Goal: Find specific page/section

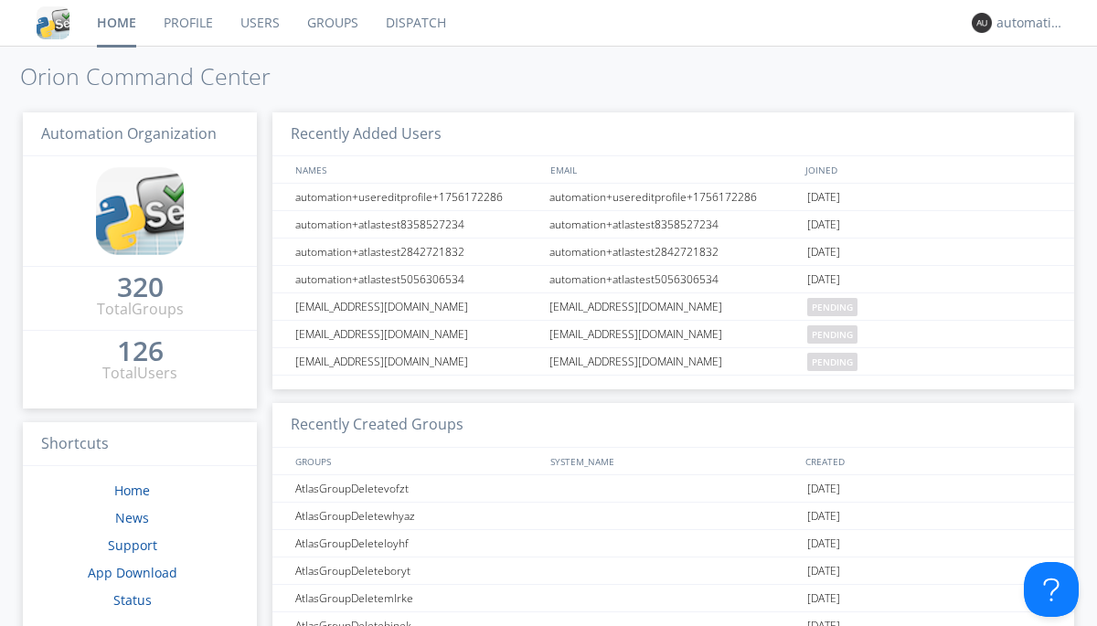
click at [414, 23] on link "Dispatch" at bounding box center [416, 23] width 88 height 46
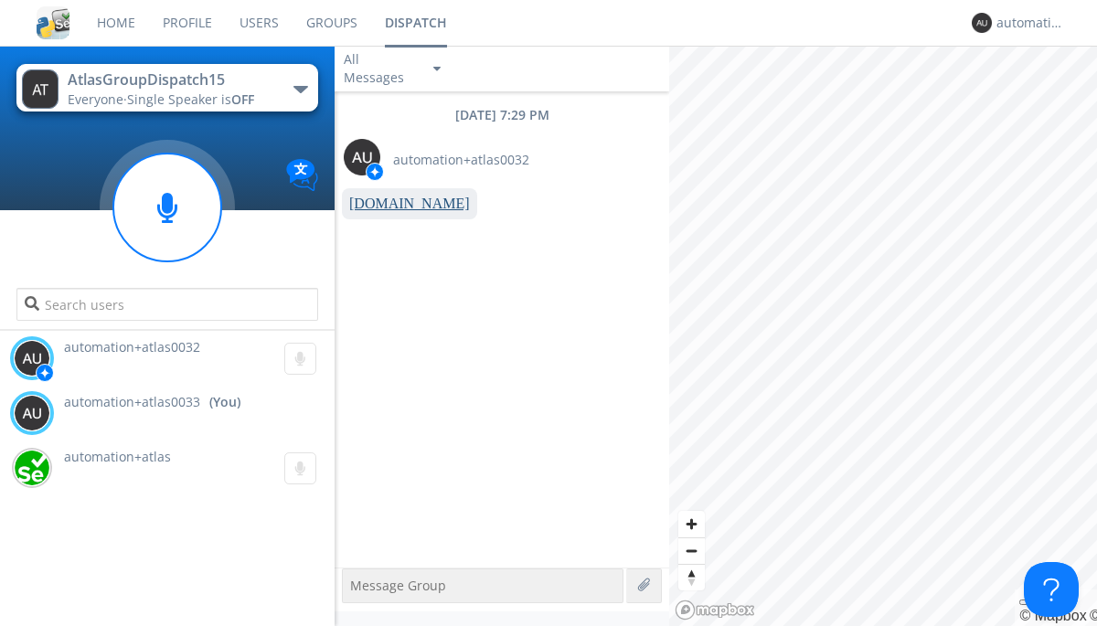
click at [400, 204] on link "www.orionlabs.io" at bounding box center [409, 204] width 121 height 16
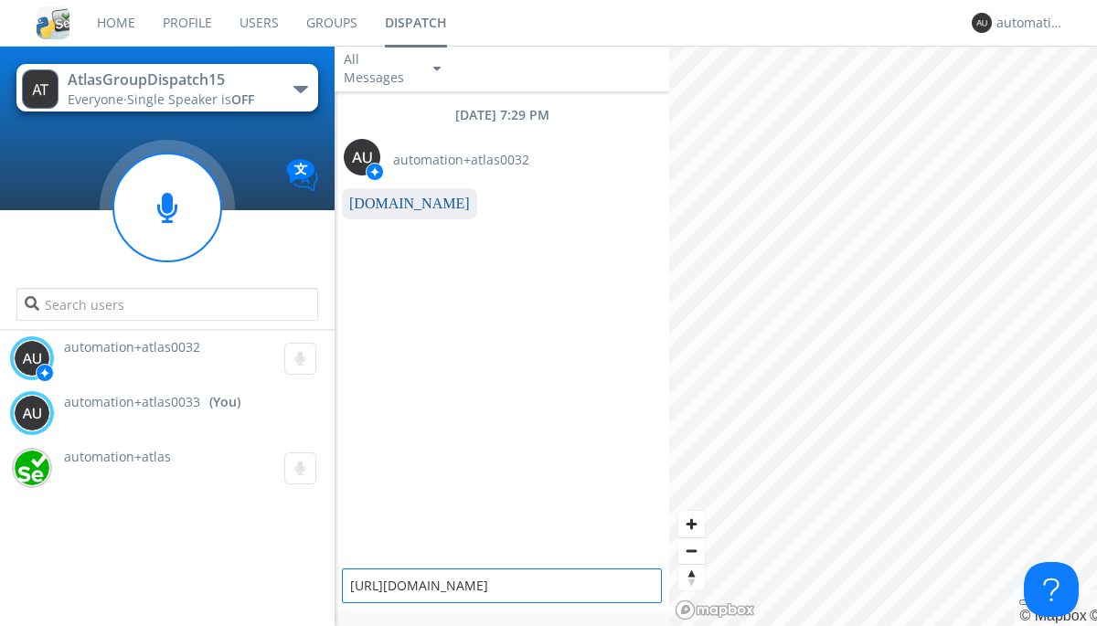
type textarea "https://www.orionlabs.io"
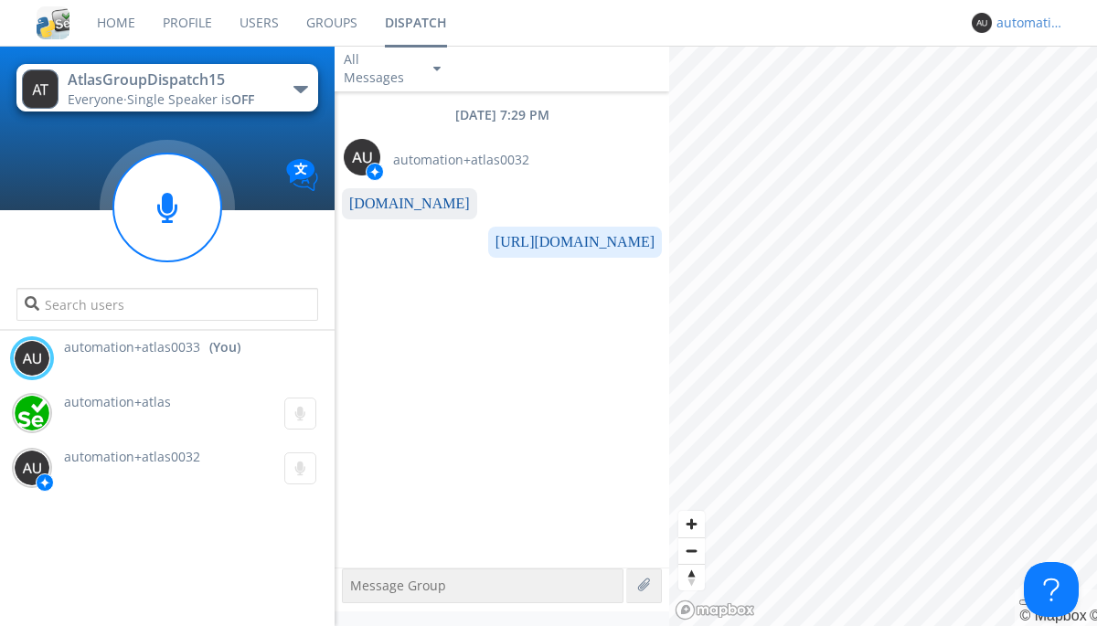
click at [1025, 23] on div "automation+atlas0033" at bounding box center [1030, 23] width 69 height 18
